Goal: Check status: Check status

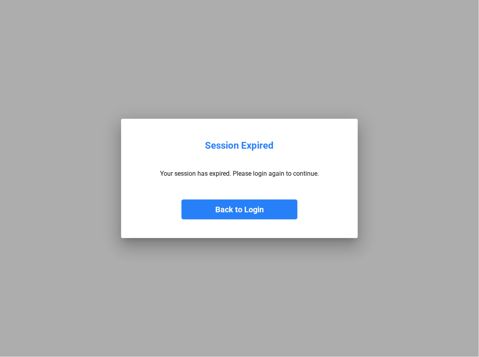
click at [215, 211] on button "Back to Login" at bounding box center [240, 210] width 116 height 20
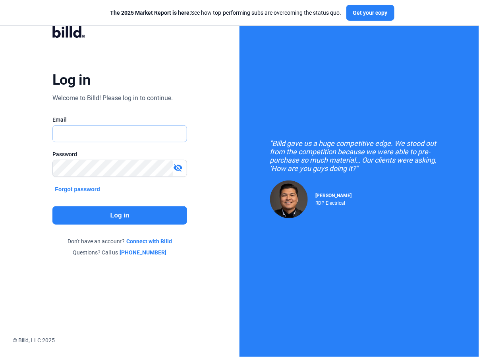
click at [79, 134] on input "text" at bounding box center [116, 134] width 126 height 16
type input "[PERSON_NAME][EMAIL_ADDRESS][DOMAIN_NAME]"
click at [180, 165] on mat-icon "visibility_off" at bounding box center [178, 168] width 10 height 10
click at [103, 216] on button "Log in" at bounding box center [119, 215] width 135 height 18
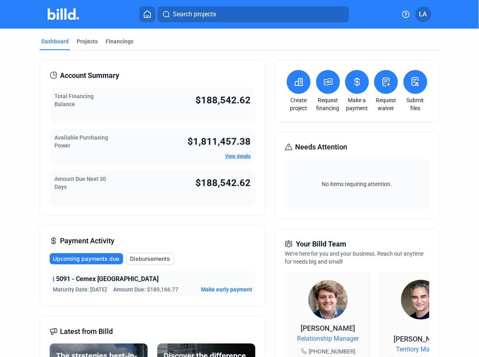
click at [83, 256] on span "Upcoming payments due" at bounding box center [86, 259] width 66 height 8
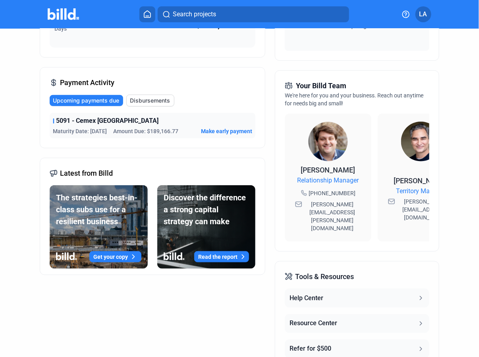
scroll to position [159, 0]
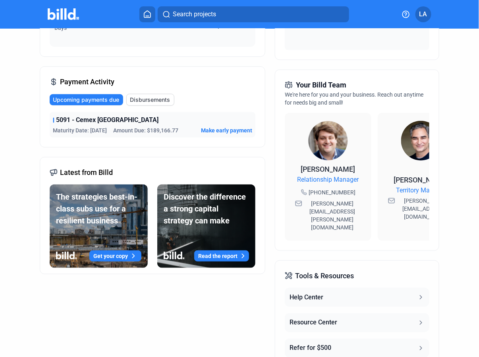
click at [150, 99] on span "Disbursements" at bounding box center [150, 100] width 40 height 8
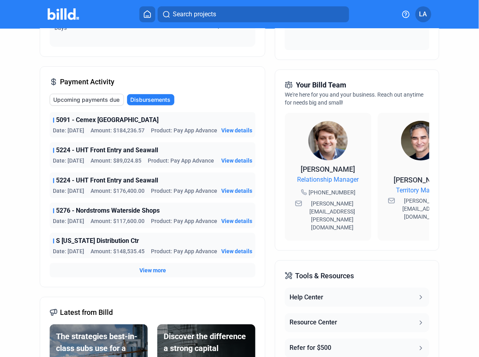
click at [232, 129] on span "View details" at bounding box center [236, 130] width 31 height 8
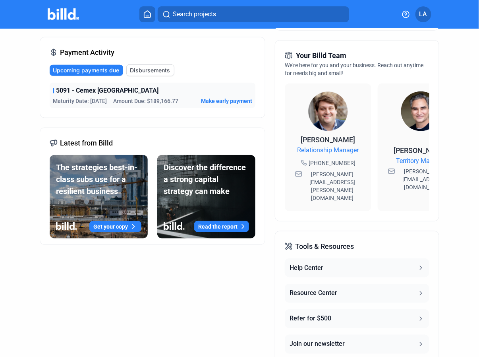
scroll to position [189, 0]
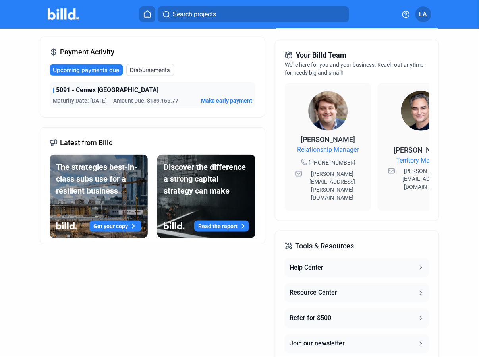
click at [87, 72] on span "Upcoming payments due" at bounding box center [86, 70] width 66 height 8
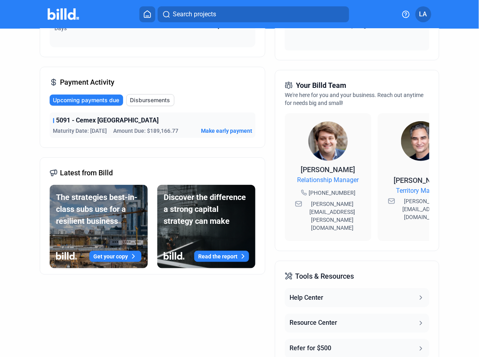
scroll to position [109, 0]
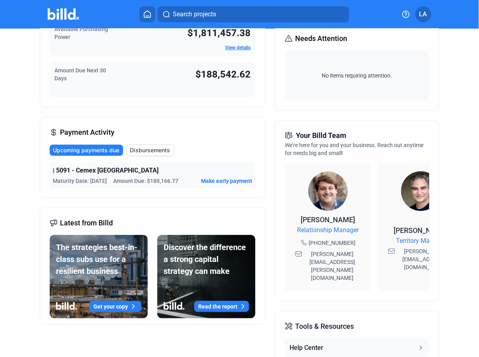
click at [157, 149] on span "Disbursements" at bounding box center [150, 150] width 40 height 8
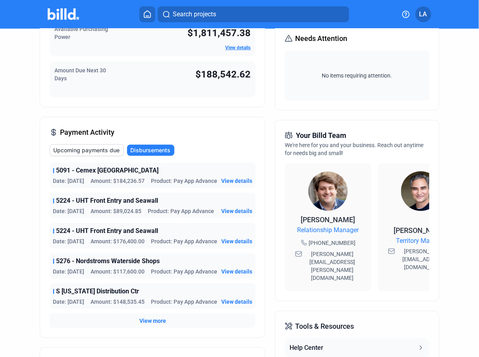
click at [235, 181] on span "View details" at bounding box center [236, 181] width 31 height 8
